Goal: Task Accomplishment & Management: Complete application form

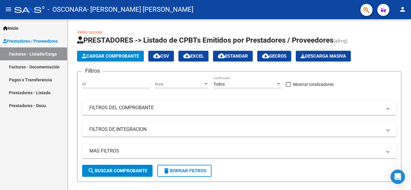
scroll to position [112, 0]
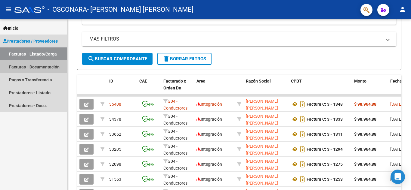
click at [44, 63] on link "Facturas - Documentación" at bounding box center [33, 66] width 67 height 13
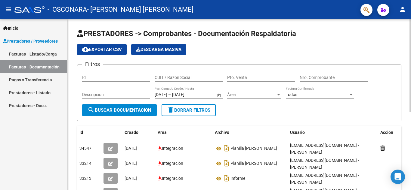
scroll to position [7, 0]
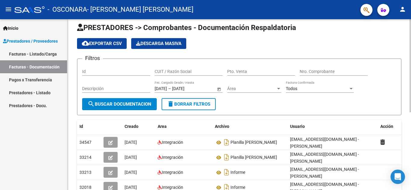
click at [408, 77] on div "PRESTADORES -> Comprobantes - Documentación Respaldatoria cloud_download Export…" at bounding box center [239, 167] width 345 height 309
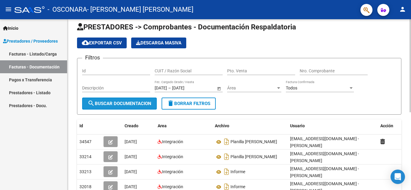
click at [136, 101] on span "search Buscar Documentacion" at bounding box center [119, 103] width 64 height 5
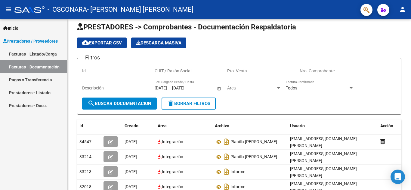
click at [47, 49] on link "Facturas - Listado/Carga" at bounding box center [33, 53] width 67 height 13
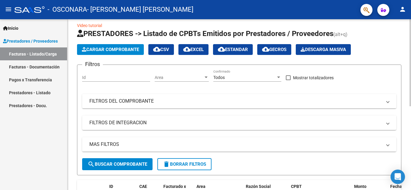
click at [409, 79] on div at bounding box center [410, 66] width 2 height 87
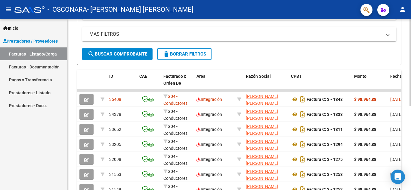
scroll to position [113, 0]
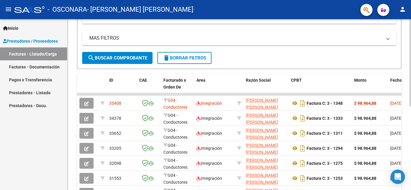
click at [406, 134] on div "Video tutorial PRESTADORES -> Listado de CPBTs Emitidos por Prestadores / Prove…" at bounding box center [239, 71] width 345 height 331
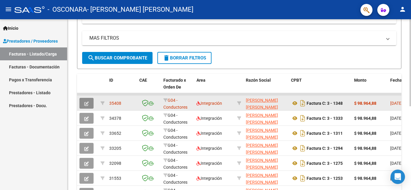
click at [87, 103] on icon "button" at bounding box center [86, 104] width 5 height 5
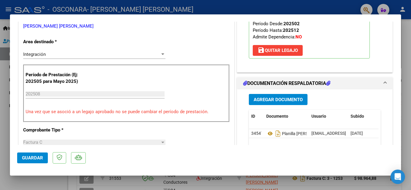
scroll to position [117, 0]
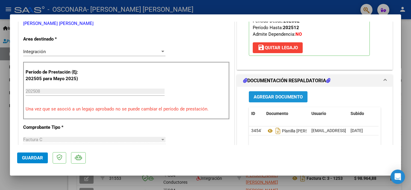
click at [266, 96] on span "Agregar Documento" at bounding box center [277, 96] width 49 height 5
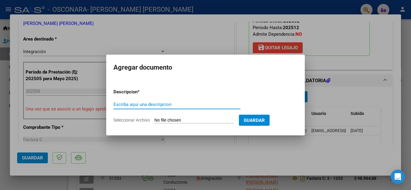
click at [170, 107] on input "Escriba aquí una descripcion" at bounding box center [176, 104] width 127 height 5
click at [168, 124] on form "Descripcion * Escriba aquí una descripcion Seleccionar Archivo Guardar" at bounding box center [205, 106] width 184 height 44
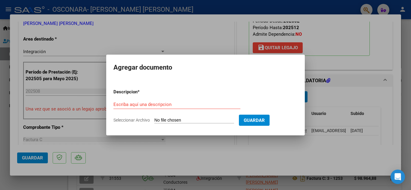
click at [168, 122] on input "Seleccionar Archivo" at bounding box center [194, 121] width 80 height 6
type input "C:\fakepath\INFORME [PERSON_NAME].pdf"
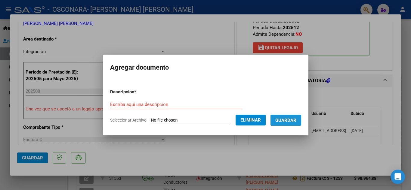
click at [286, 118] on span "Guardar" at bounding box center [285, 120] width 21 height 5
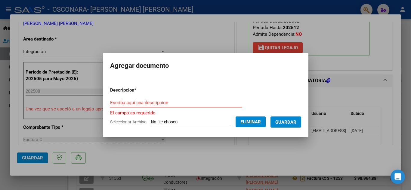
click at [196, 105] on input "Escriba aquí una descripcion" at bounding box center [176, 102] width 132 height 5
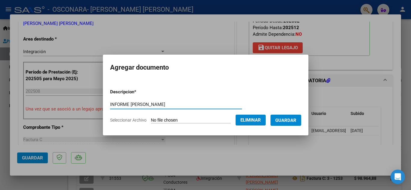
type input "INFORME [PERSON_NAME]"
click at [296, 122] on span "Guardar" at bounding box center [285, 120] width 21 height 5
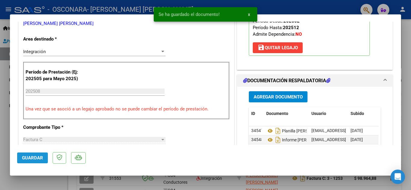
click at [35, 159] on span "Guardar" at bounding box center [32, 157] width 21 height 5
click at [407, 28] on div at bounding box center [205, 95] width 411 height 190
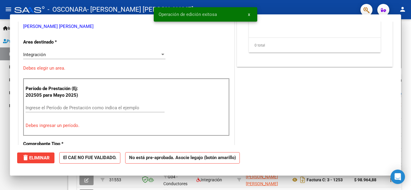
scroll to position [0, 0]
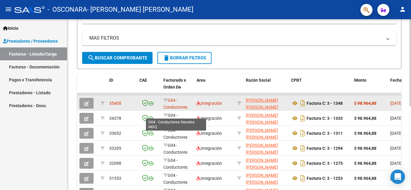
click at [174, 106] on span "G04 - Conductores Navales MDQ" at bounding box center [175, 107] width 25 height 19
click at [112, 103] on span "35408" at bounding box center [115, 103] width 12 height 5
